Goal: Download file/media

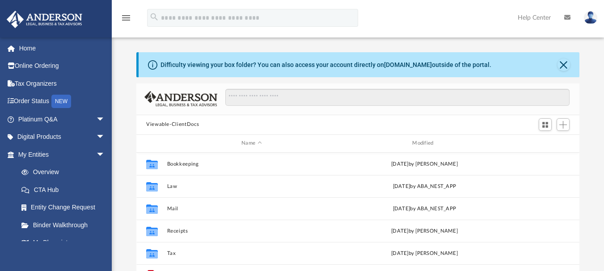
scroll to position [197, 436]
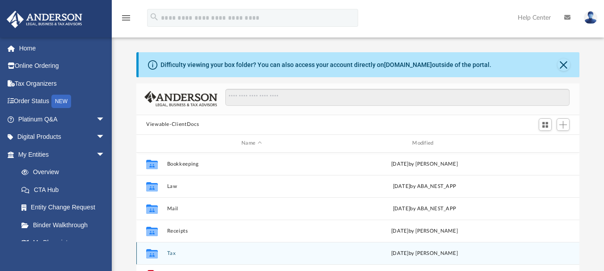
click at [169, 254] on button "Tax" at bounding box center [251, 253] width 169 height 6
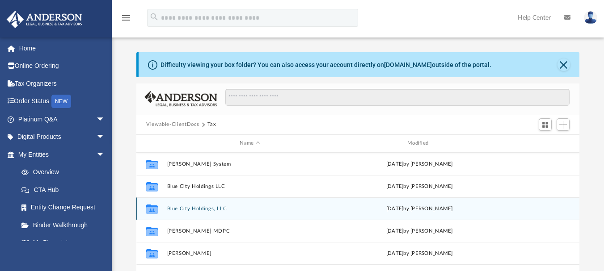
click at [186, 207] on button "Blue City Holdings, LLC" at bounding box center [250, 209] width 166 height 6
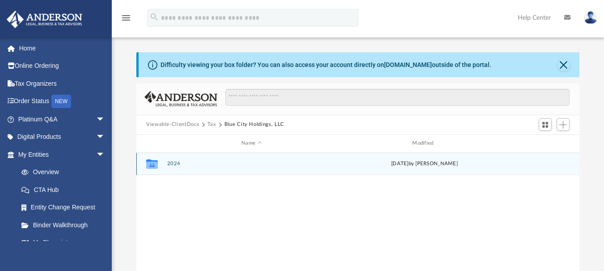
click at [169, 162] on button "2024" at bounding box center [251, 164] width 169 height 6
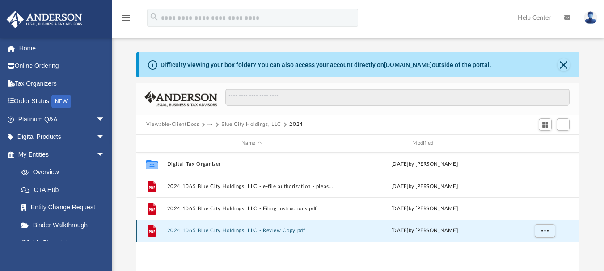
click at [191, 230] on button "2024 1065 Blue City Holdings, LLC - Review Copy.pdf" at bounding box center [251, 231] width 169 height 6
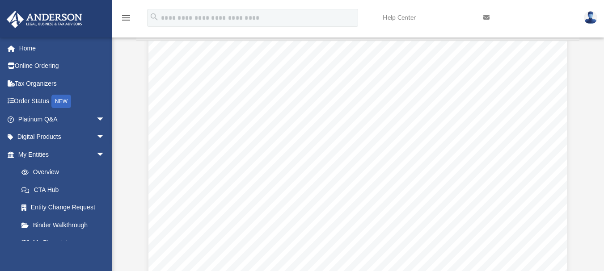
scroll to position [18456, 0]
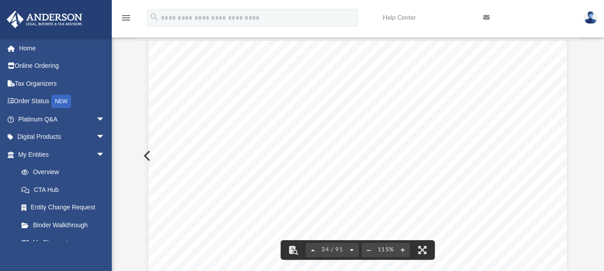
click at [353, 251] on button "File preview" at bounding box center [352, 250] width 14 height 20
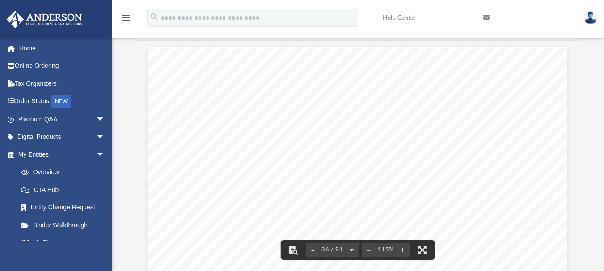
scroll to position [19969, 0]
click at [353, 251] on button "File preview" at bounding box center [352, 250] width 14 height 20
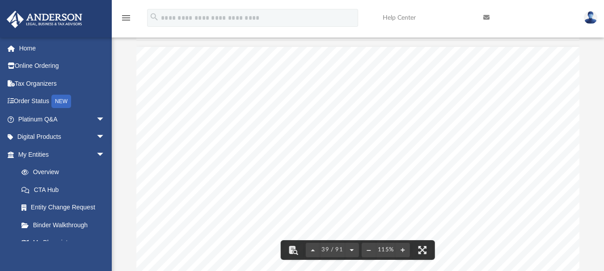
click at [353, 251] on button "File preview" at bounding box center [352, 250] width 14 height 20
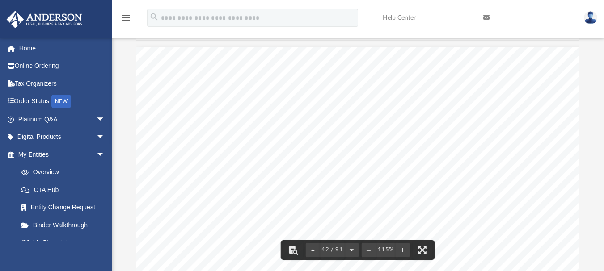
scroll to position [22374, 0]
click at [353, 251] on button "File preview" at bounding box center [352, 250] width 14 height 20
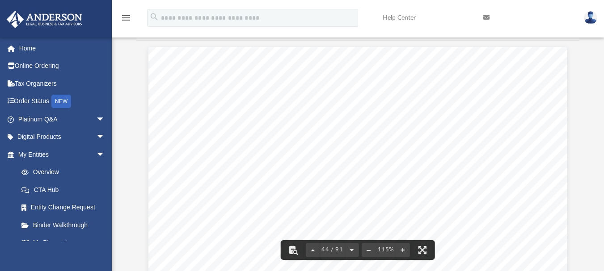
click at [353, 251] on button "File preview" at bounding box center [352, 250] width 14 height 20
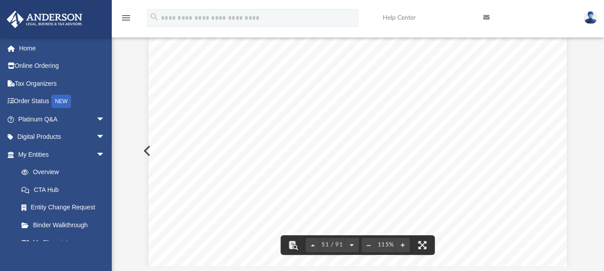
scroll to position [27448, 0]
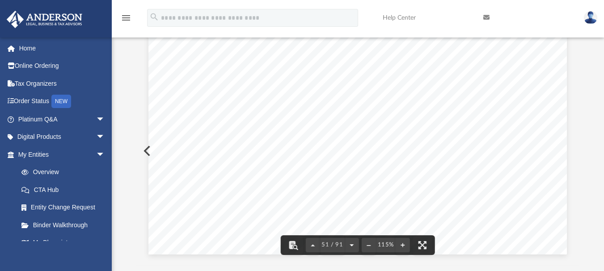
click at [351, 244] on button "File preview" at bounding box center [352, 246] width 14 height 20
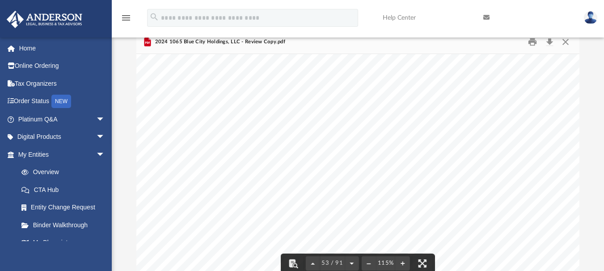
scroll to position [54, 0]
click at [575, 219] on div "Scroll to top vertical_align_top" at bounding box center [578, 224] width 19 height 19
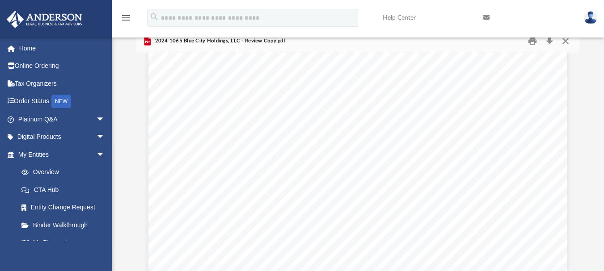
scroll to position [33480, 0]
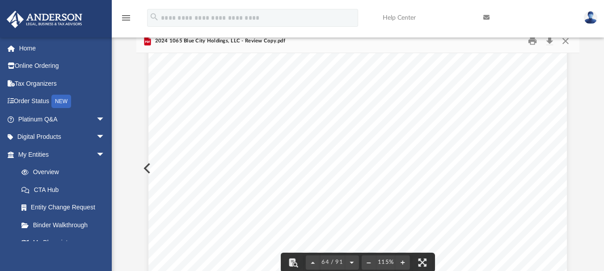
click at [350, 261] on button "File preview" at bounding box center [352, 263] width 14 height 20
click at [350, 260] on button "File preview" at bounding box center [352, 263] width 14 height 20
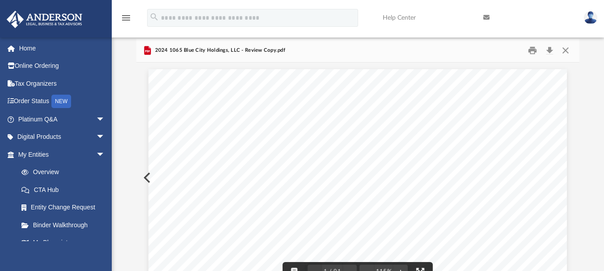
scroll to position [0, 0]
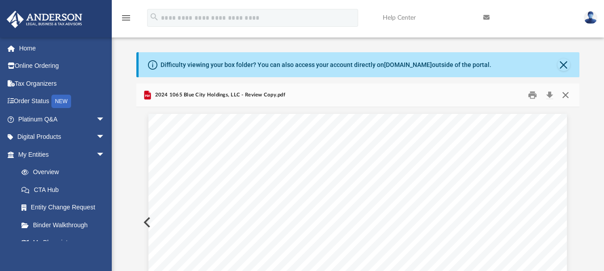
drag, startPoint x: 563, startPoint y: 95, endPoint x: 558, endPoint y: 96, distance: 5.1
click at [559, 96] on button "Close" at bounding box center [565, 95] width 16 height 14
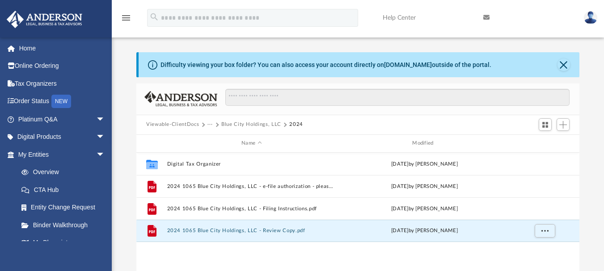
scroll to position [197, 436]
